Goal: Register for event/course

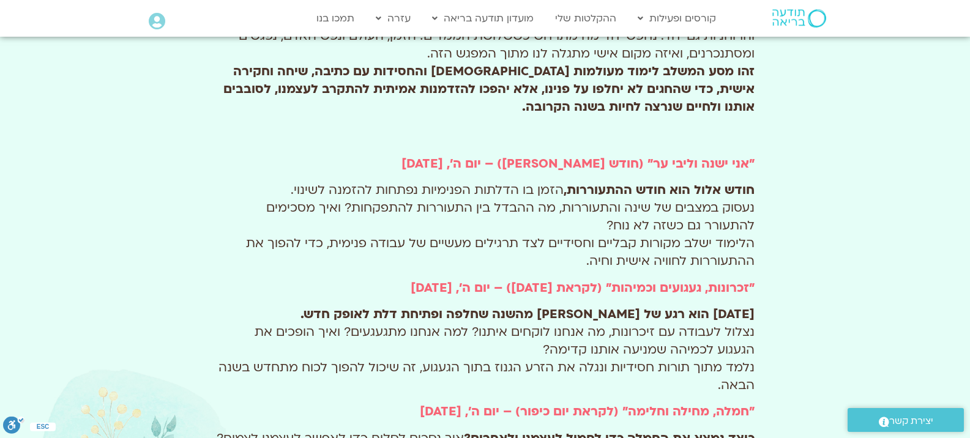
scroll to position [551, 0]
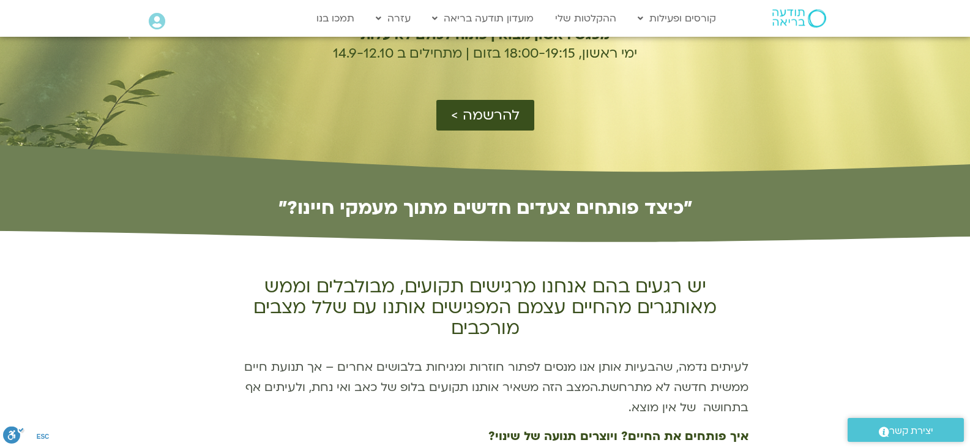
scroll to position [306, 0]
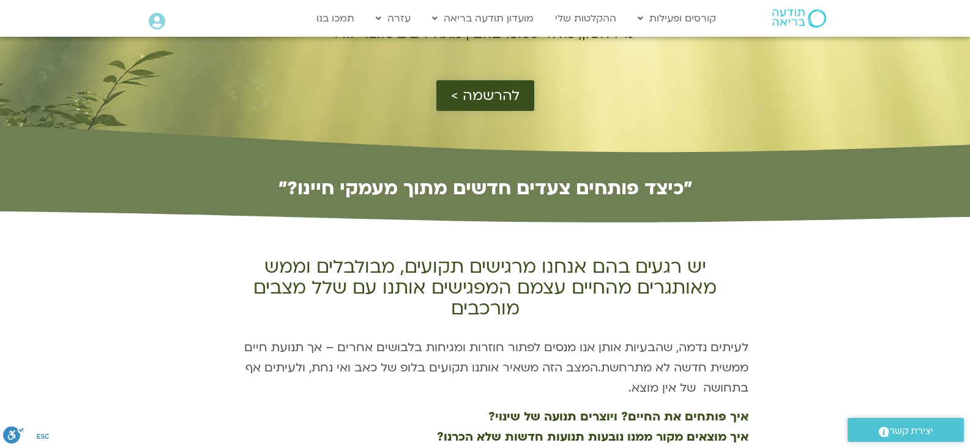
click at [486, 89] on span "להרשמה >" at bounding box center [485, 96] width 69 height 16
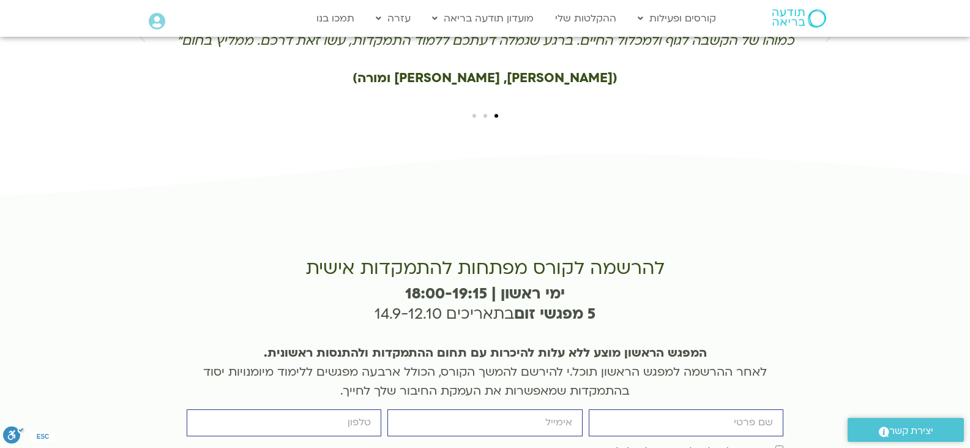
scroll to position [2755, 0]
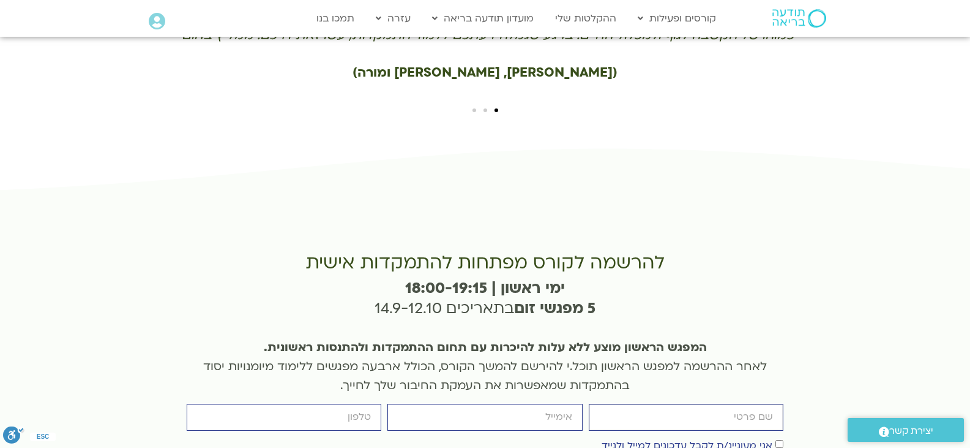
click at [627, 403] on input "firstname" at bounding box center [686, 416] width 195 height 26
type input "[PERSON_NAME]"
type input "[EMAIL_ADDRESS][DOMAIN_NAME]"
type input "0523557781"
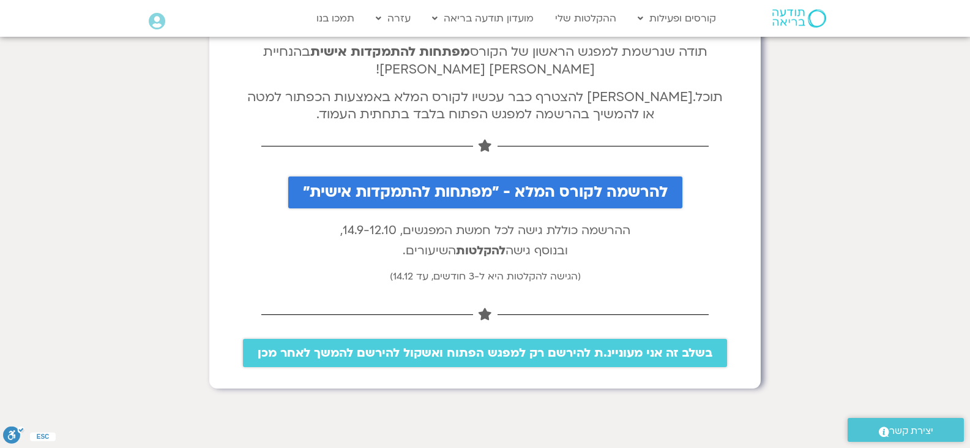
scroll to position [122, 0]
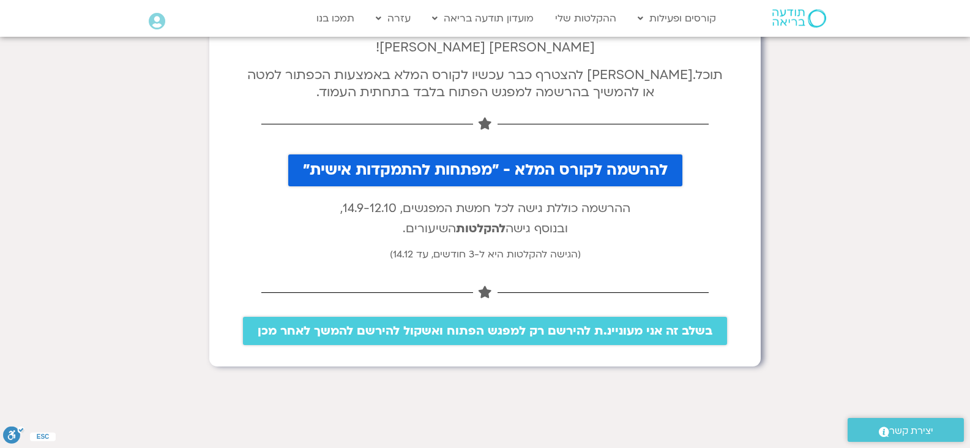
click at [565, 169] on span "להרשמה לקורס המלא - "מפתחות להתמקדות אישית"" at bounding box center [485, 170] width 365 height 17
